Goal: Information Seeking & Learning: Learn about a topic

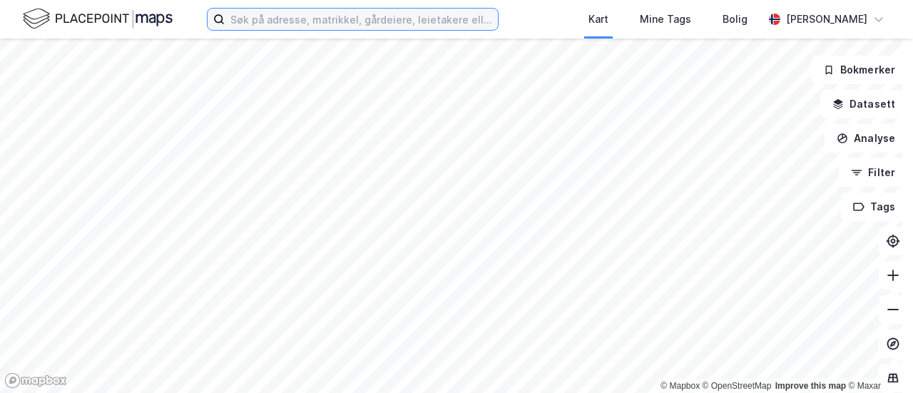
click at [298, 16] on input at bounding box center [361, 19] width 273 height 21
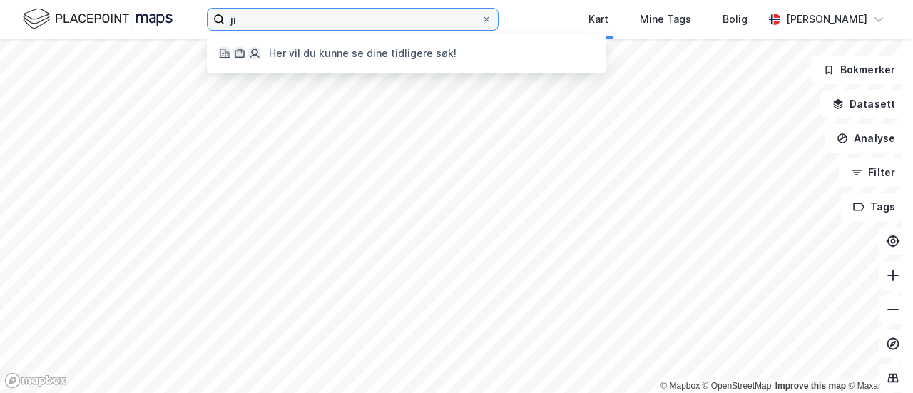
type input "j"
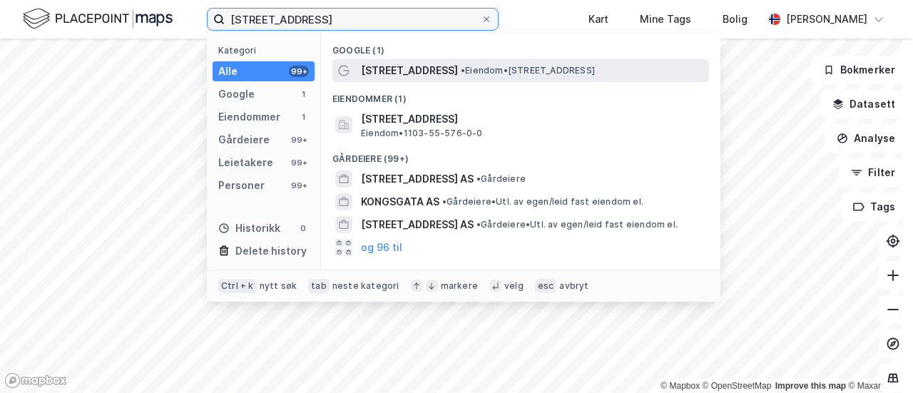
type input "kongsgata 46"
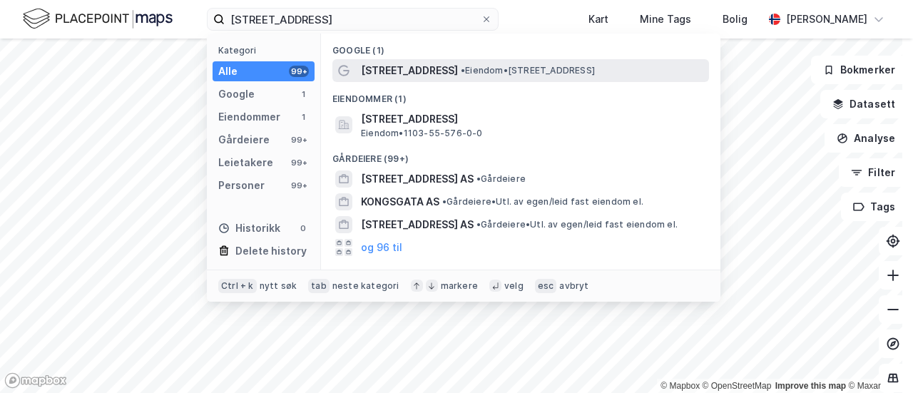
click at [461, 71] on span "• Eiendom • Kongsgata 46, 4005 Stavanger" at bounding box center [528, 70] width 134 height 11
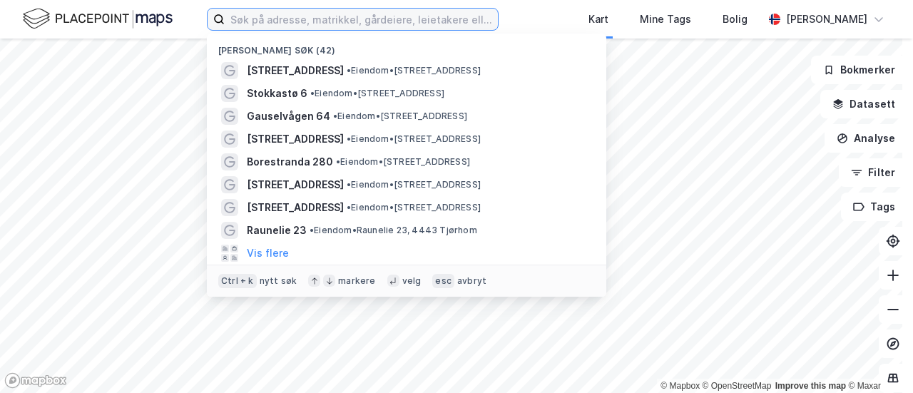
click at [266, 21] on input at bounding box center [361, 19] width 273 height 21
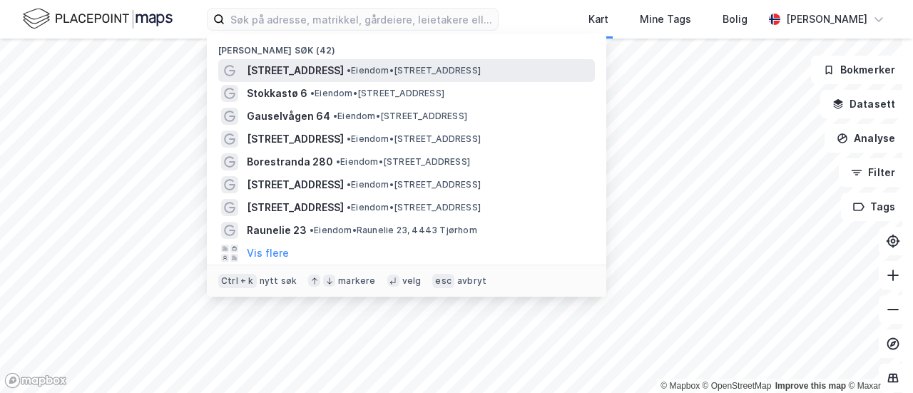
click at [322, 63] on div "[STREET_ADDRESS] • Eiendom • [STREET_ADDRESS]" at bounding box center [419, 70] width 345 height 17
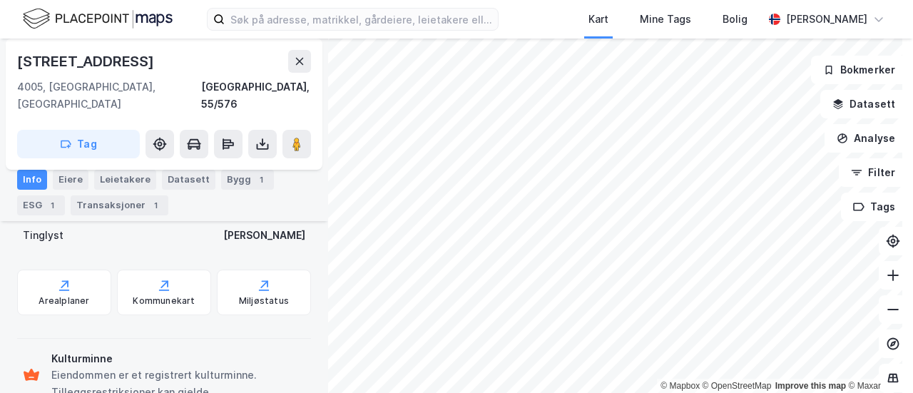
scroll to position [456, 0]
